Goal: Book appointment/travel/reservation

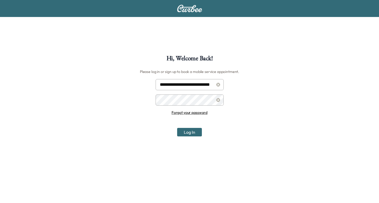
click at [181, 85] on input "**********" at bounding box center [189, 84] width 68 height 11
type input "**********"
click at [192, 133] on button "Log In" at bounding box center [189, 132] width 25 height 9
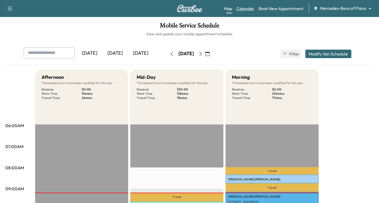
click at [245, 9] on link "Calendar" at bounding box center [245, 8] width 18 height 6
click at [202, 54] on icon "button" at bounding box center [200, 54] width 4 height 4
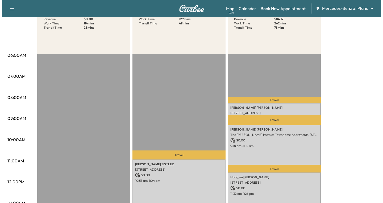
scroll to position [80, 0]
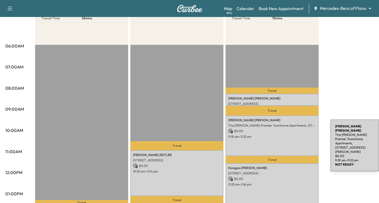
click at [290, 138] on div "[PERSON_NAME] The [PERSON_NAME] Premier Townhome Apartments, [STREET_ADDRESS][P…" at bounding box center [271, 136] width 93 height 41
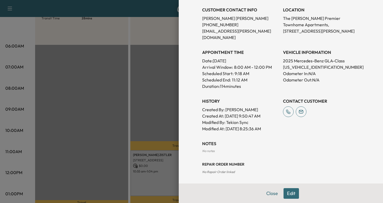
scroll to position [133, 0]
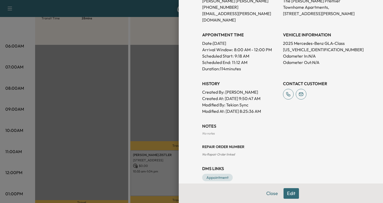
click at [287, 196] on button "Edit" at bounding box center [290, 193] width 15 height 11
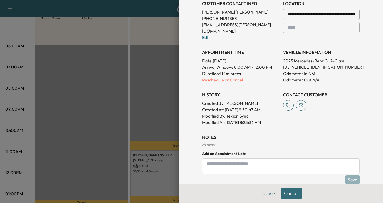
scroll to position [144, 0]
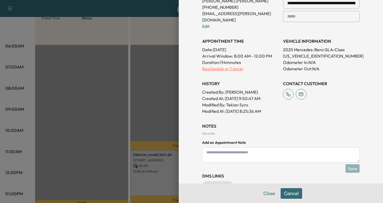
click at [209, 66] on p "Reschedule or Cancel" at bounding box center [240, 69] width 77 height 6
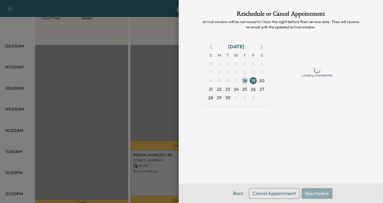
scroll to position [0, 0]
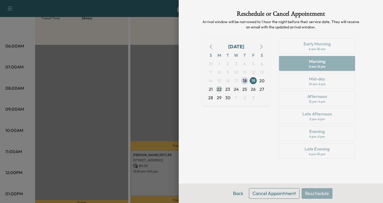
click at [219, 90] on span "22" at bounding box center [219, 89] width 5 height 6
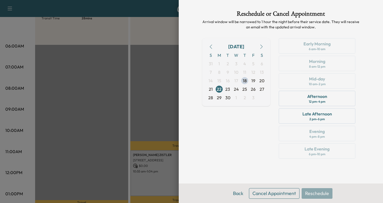
click at [244, 140] on div "[DATE] S M T W T F S 31 1 2 3 4 5 6 7 8 9 10 11 12 13 14 15 16 17 18 19 20 21 2…" at bounding box center [236, 99] width 68 height 123
click at [234, 192] on button "Back" at bounding box center [237, 193] width 17 height 11
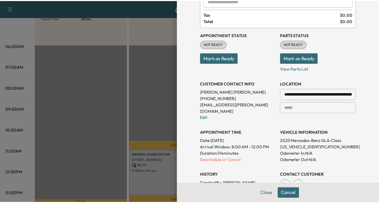
scroll to position [53, 0]
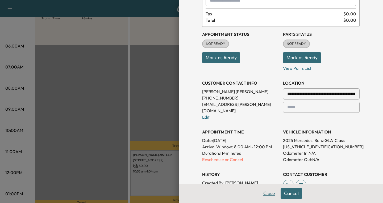
click at [262, 195] on button "Close" at bounding box center [269, 193] width 19 height 11
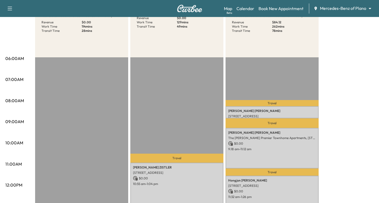
scroll to position [0, 0]
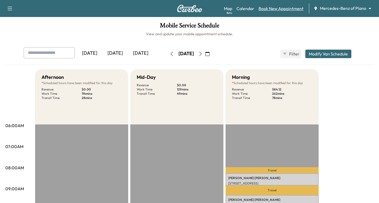
click at [272, 9] on link "Book New Appointment" at bounding box center [280, 8] width 45 height 6
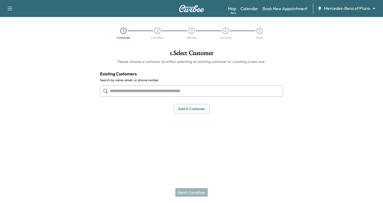
click at [118, 91] on input "text" at bounding box center [191, 91] width 183 height 11
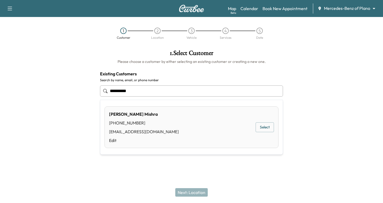
click at [259, 126] on button "Select" at bounding box center [264, 127] width 18 height 10
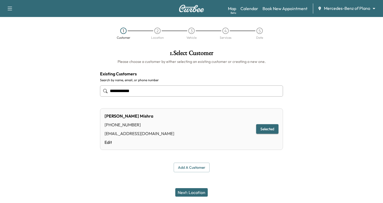
type input "**********"
click at [184, 193] on button "Next: Location" at bounding box center [191, 192] width 32 height 9
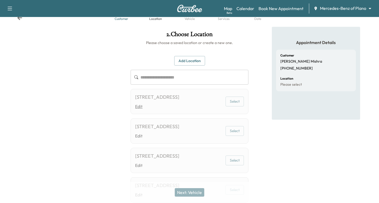
scroll to position [53, 0]
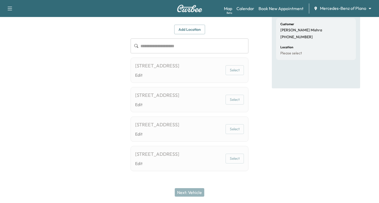
click at [110, 108] on div at bounding box center [63, 90] width 126 height 191
click at [109, 109] on div at bounding box center [63, 90] width 126 height 191
click at [276, 139] on div "Appointment Details Customer [PERSON_NAME] [PHONE_NUMBER] Location Please select" at bounding box center [316, 90] width 88 height 191
click at [277, 139] on div "Appointment Details Customer [PERSON_NAME] [PHONE_NUMBER] Location Please select" at bounding box center [316, 90] width 88 height 191
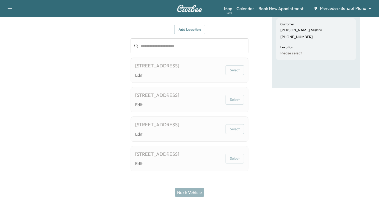
click at [98, 103] on div at bounding box center [63, 90] width 126 height 191
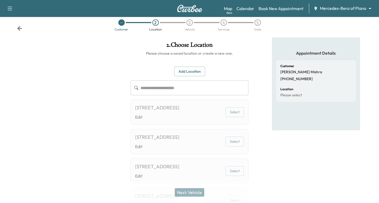
scroll to position [0, 0]
